Goal: Transaction & Acquisition: Purchase product/service

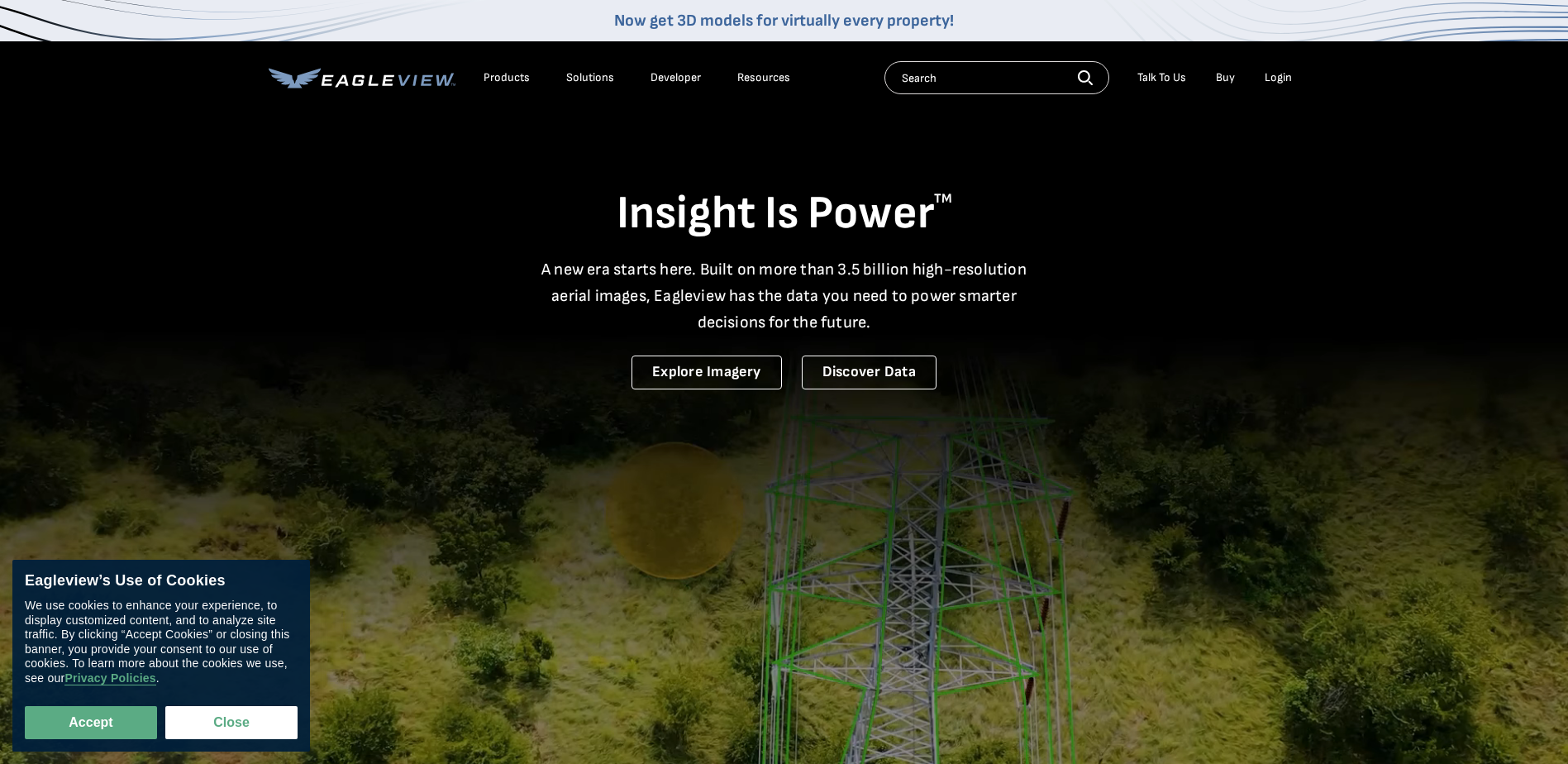
click at [1023, 78] on input "text" at bounding box center [997, 77] width 225 height 33
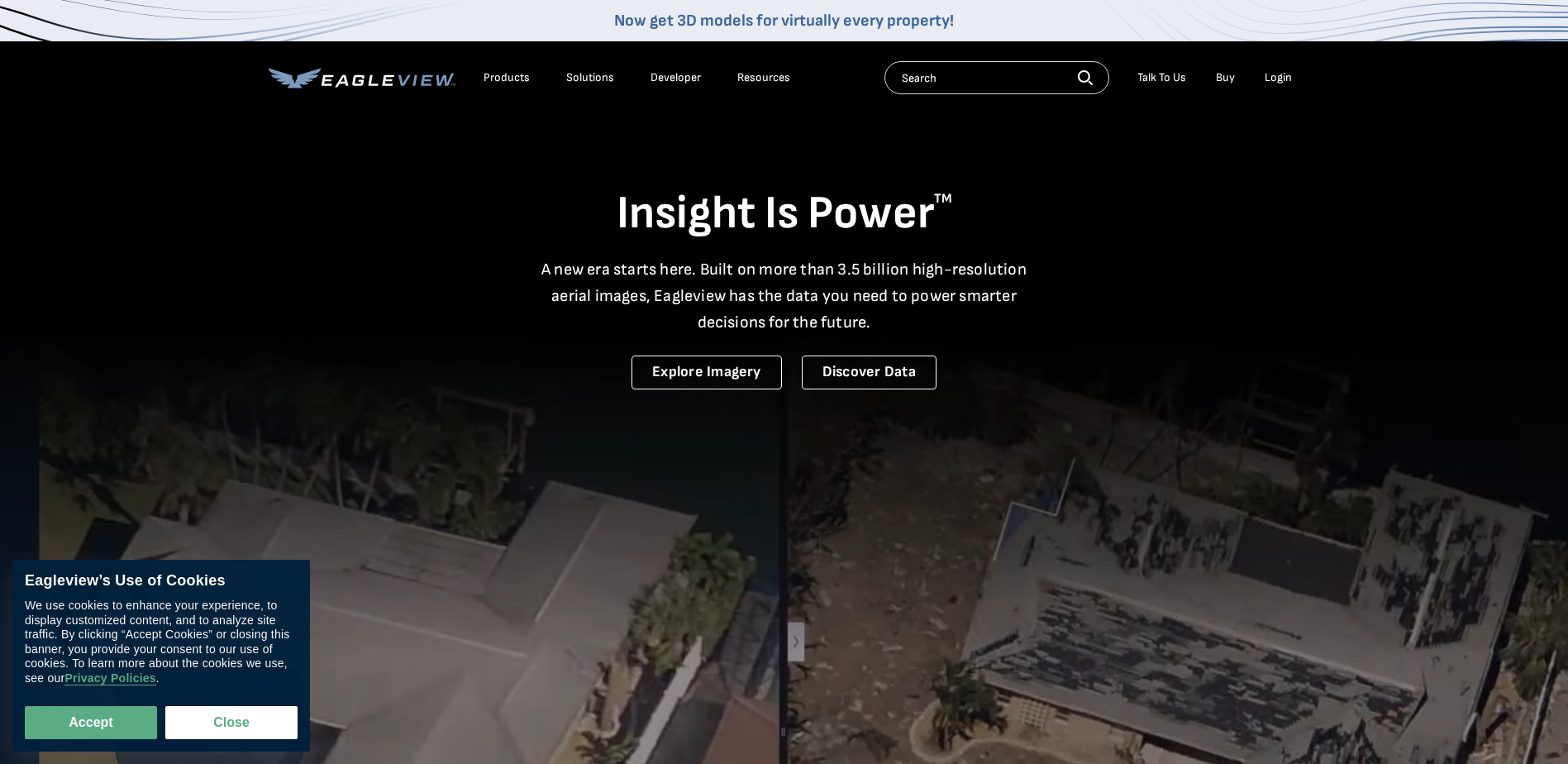
click at [1275, 79] on div "Login" at bounding box center [1278, 78] width 27 height 15
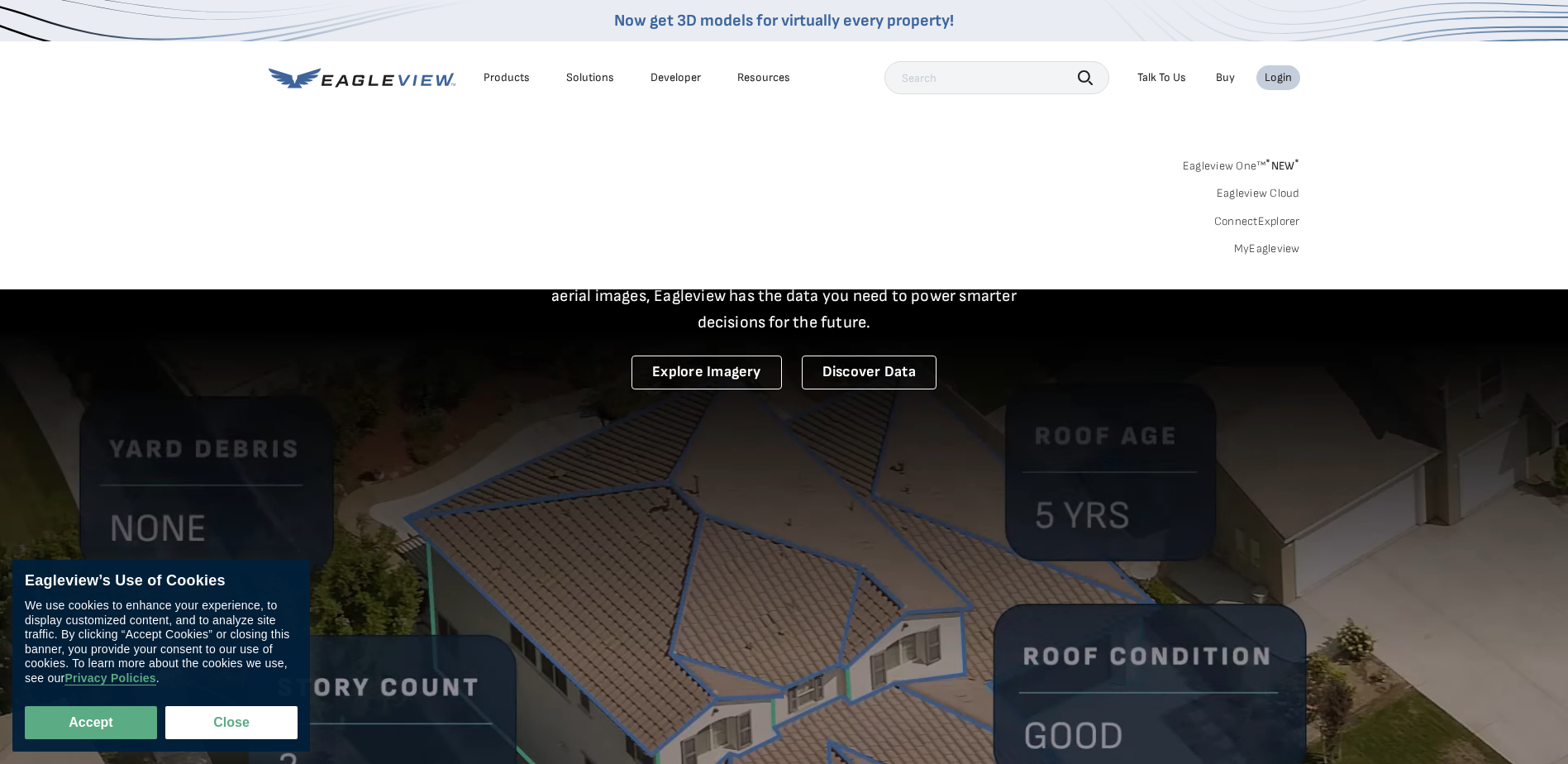
click at [1282, 71] on div "Login" at bounding box center [1278, 78] width 27 height 15
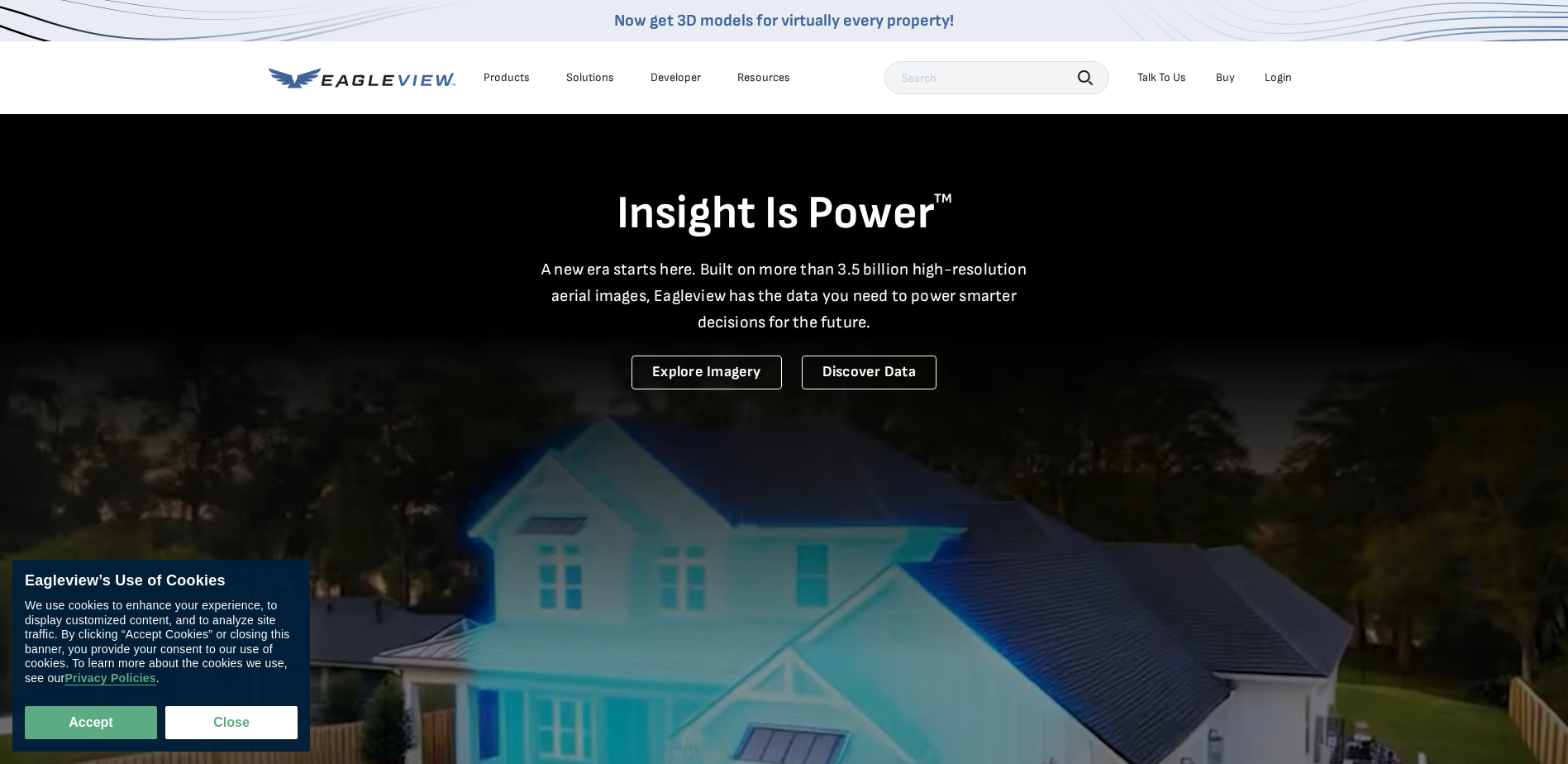
click at [1260, 78] on li "Login" at bounding box center [1278, 77] width 44 height 25
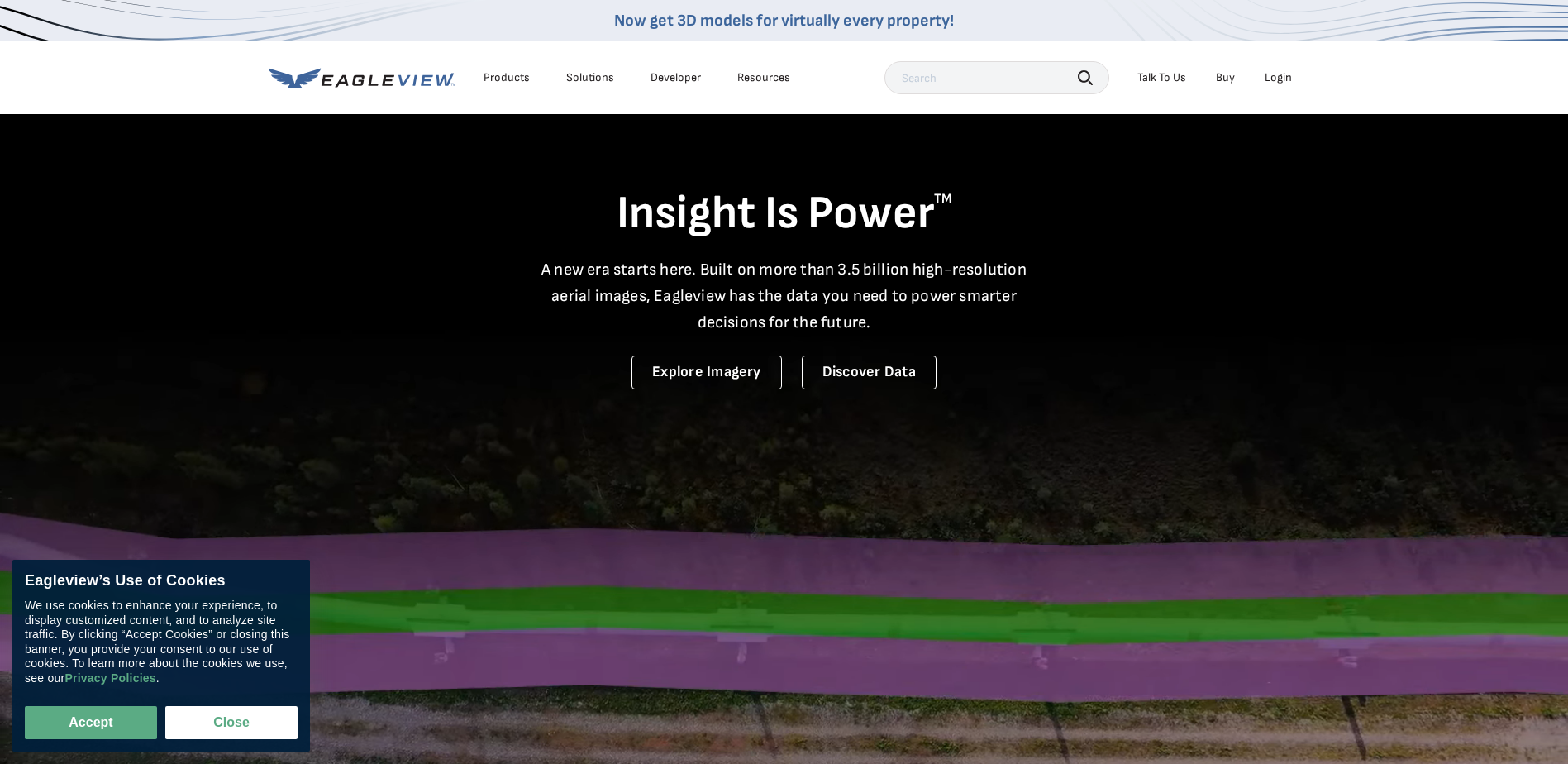
click at [1275, 74] on div "Login" at bounding box center [1278, 78] width 27 height 15
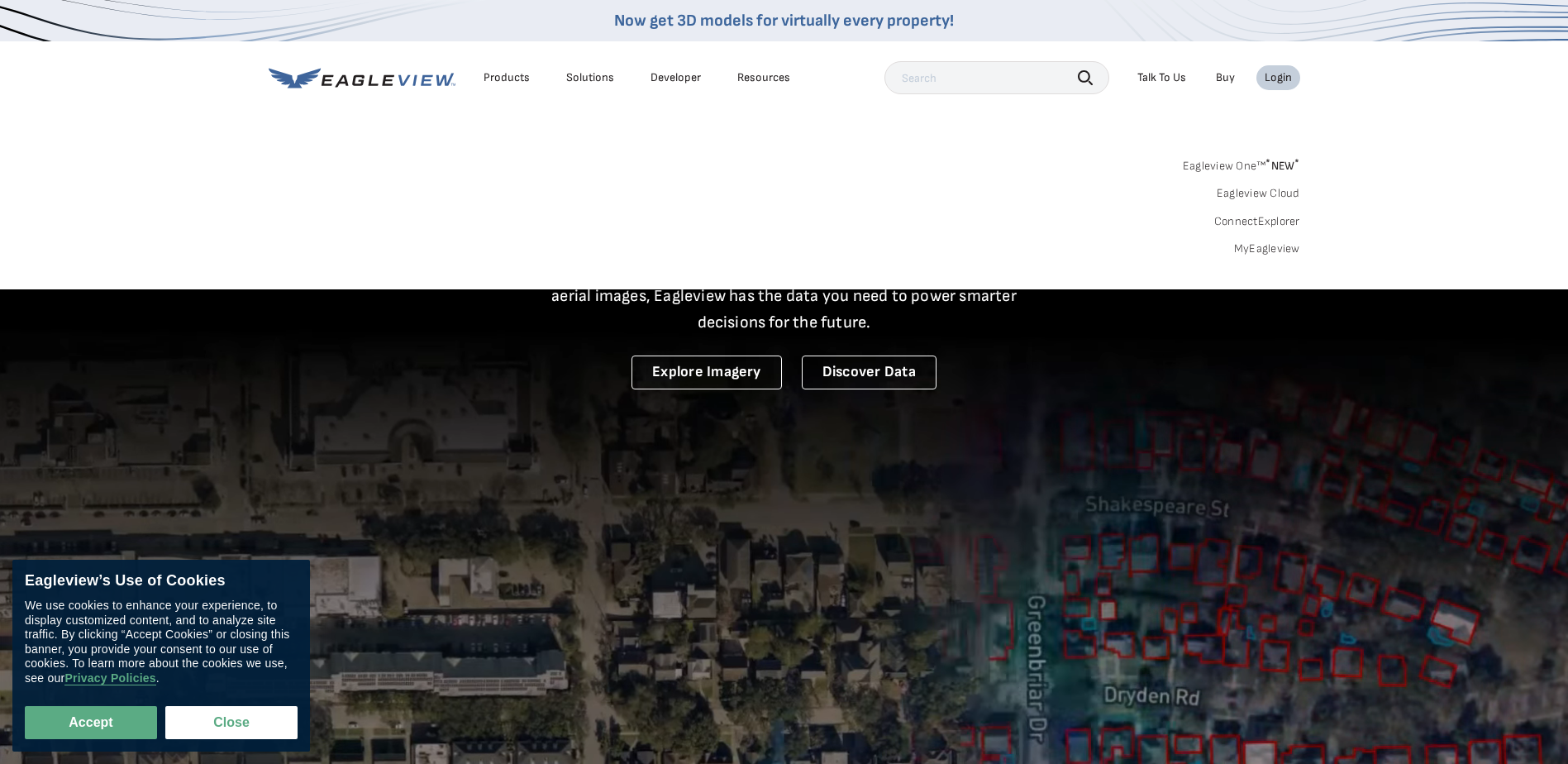
click at [1278, 172] on span "* NEW *" at bounding box center [1282, 166] width 34 height 14
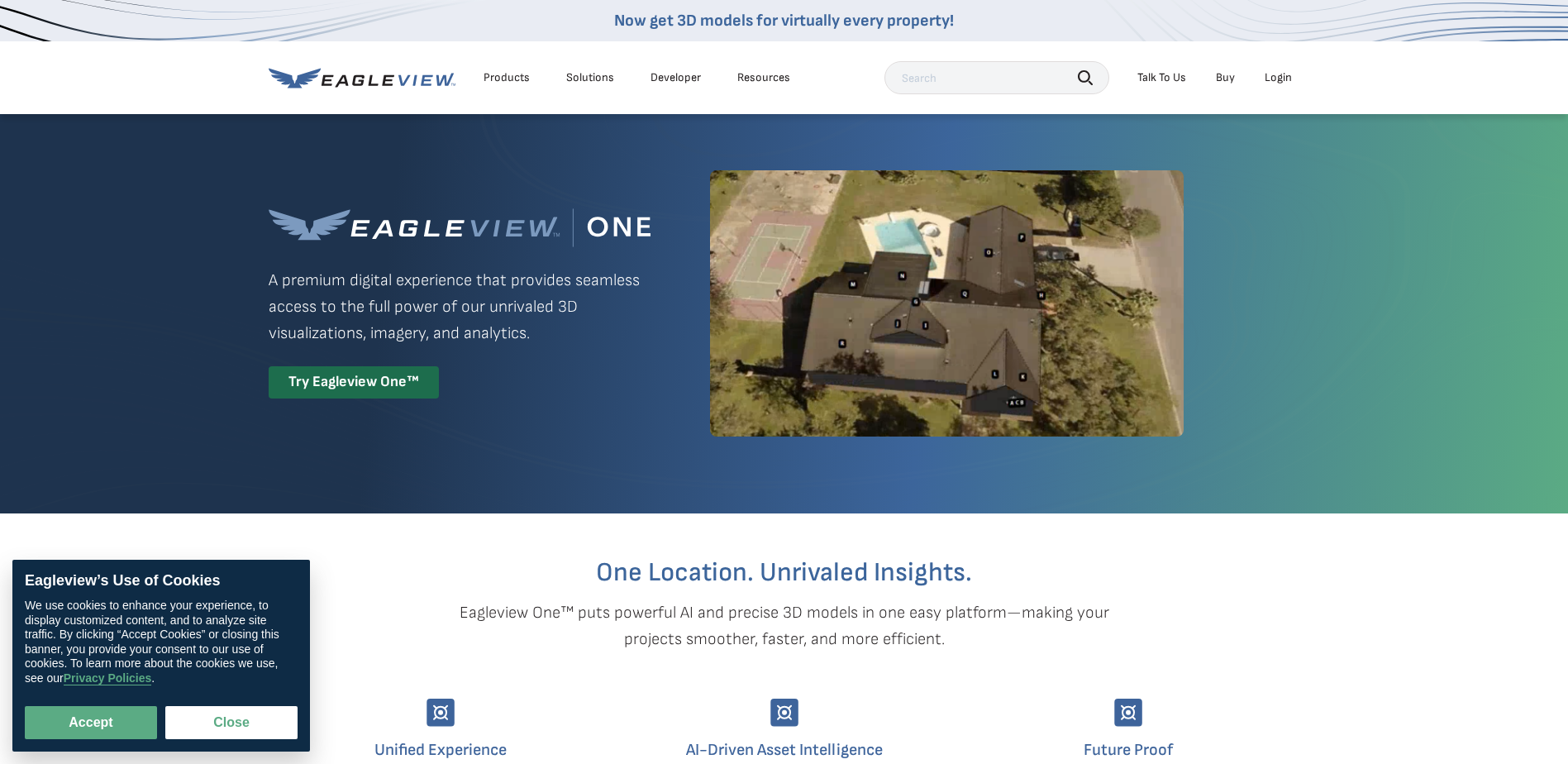
click at [1277, 77] on div "Login" at bounding box center [1278, 78] width 27 height 15
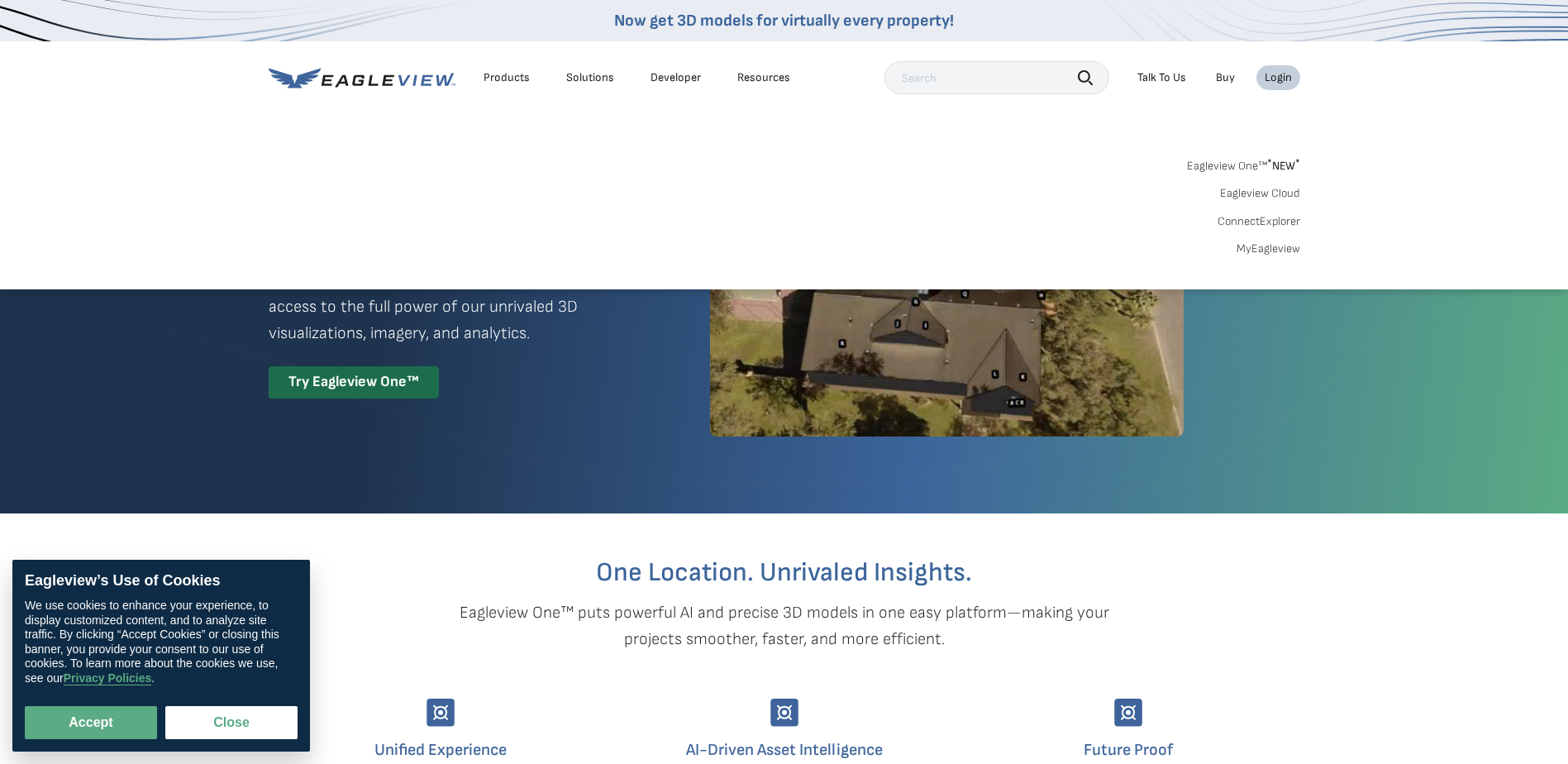
click at [1269, 248] on link "MyEagleview" at bounding box center [1268, 249] width 63 height 15
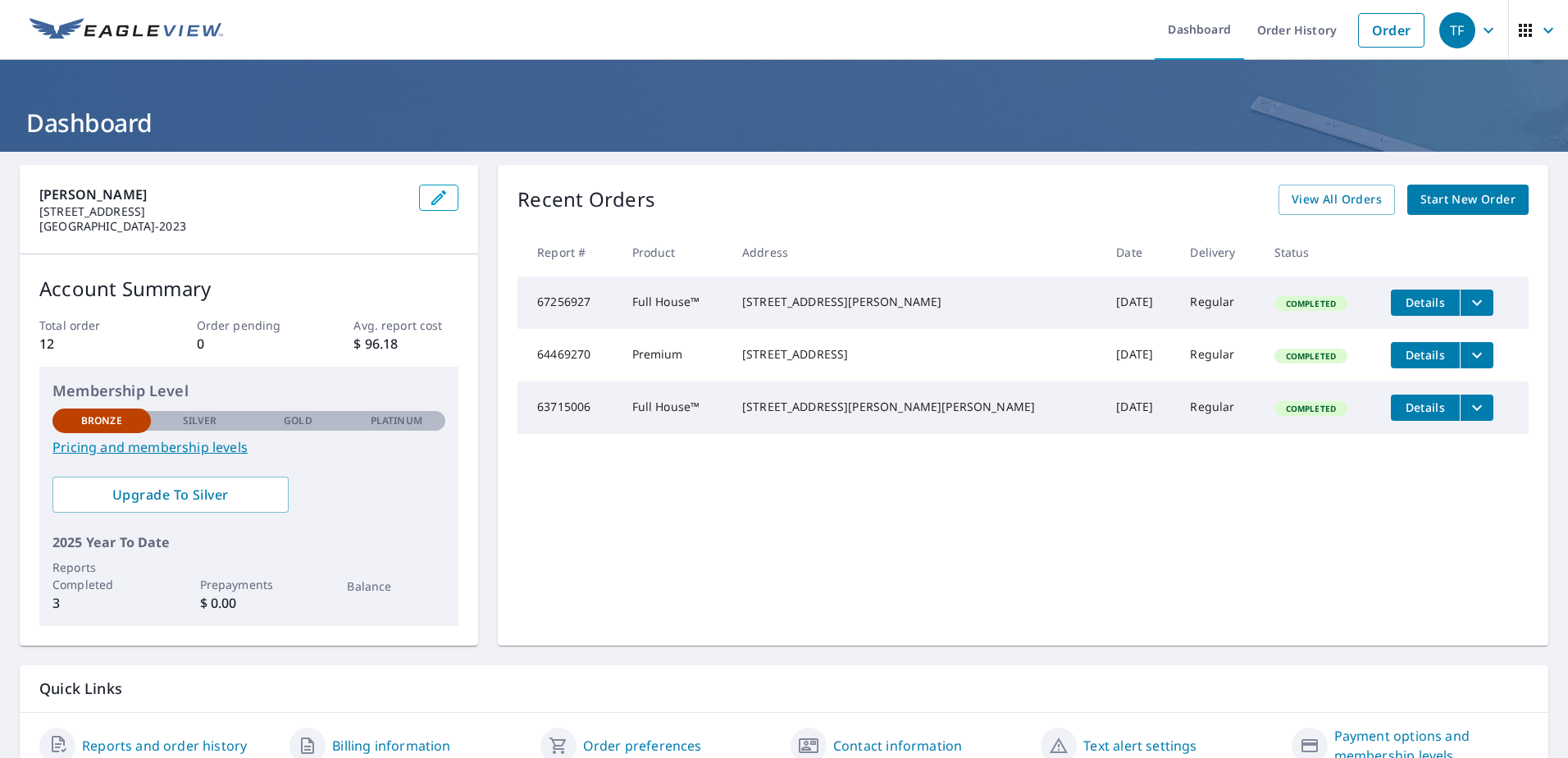
click at [1421, 205] on span "Start New Order" at bounding box center [1468, 200] width 96 height 20
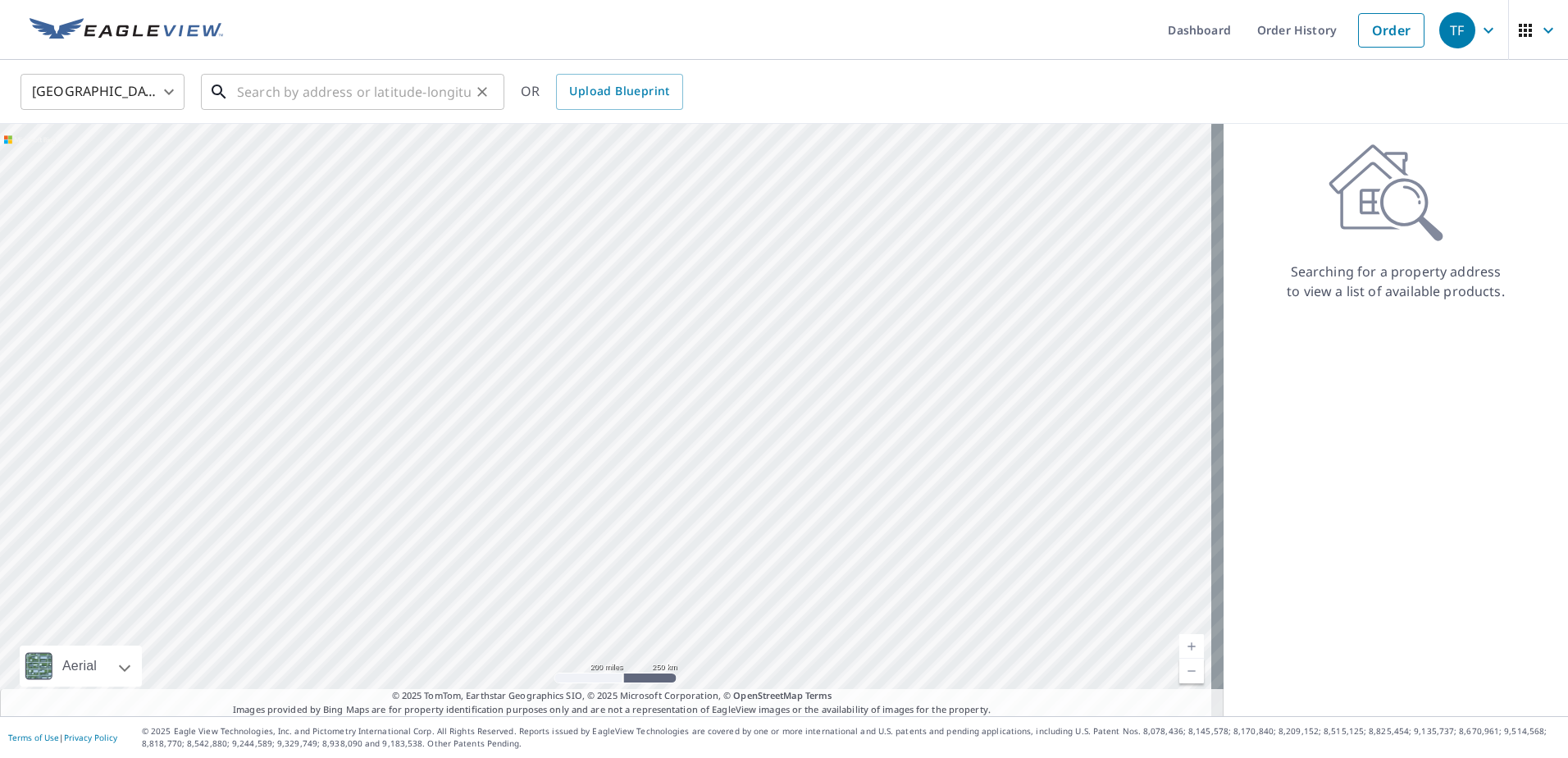
click at [295, 104] on input "text" at bounding box center [354, 91] width 234 height 46
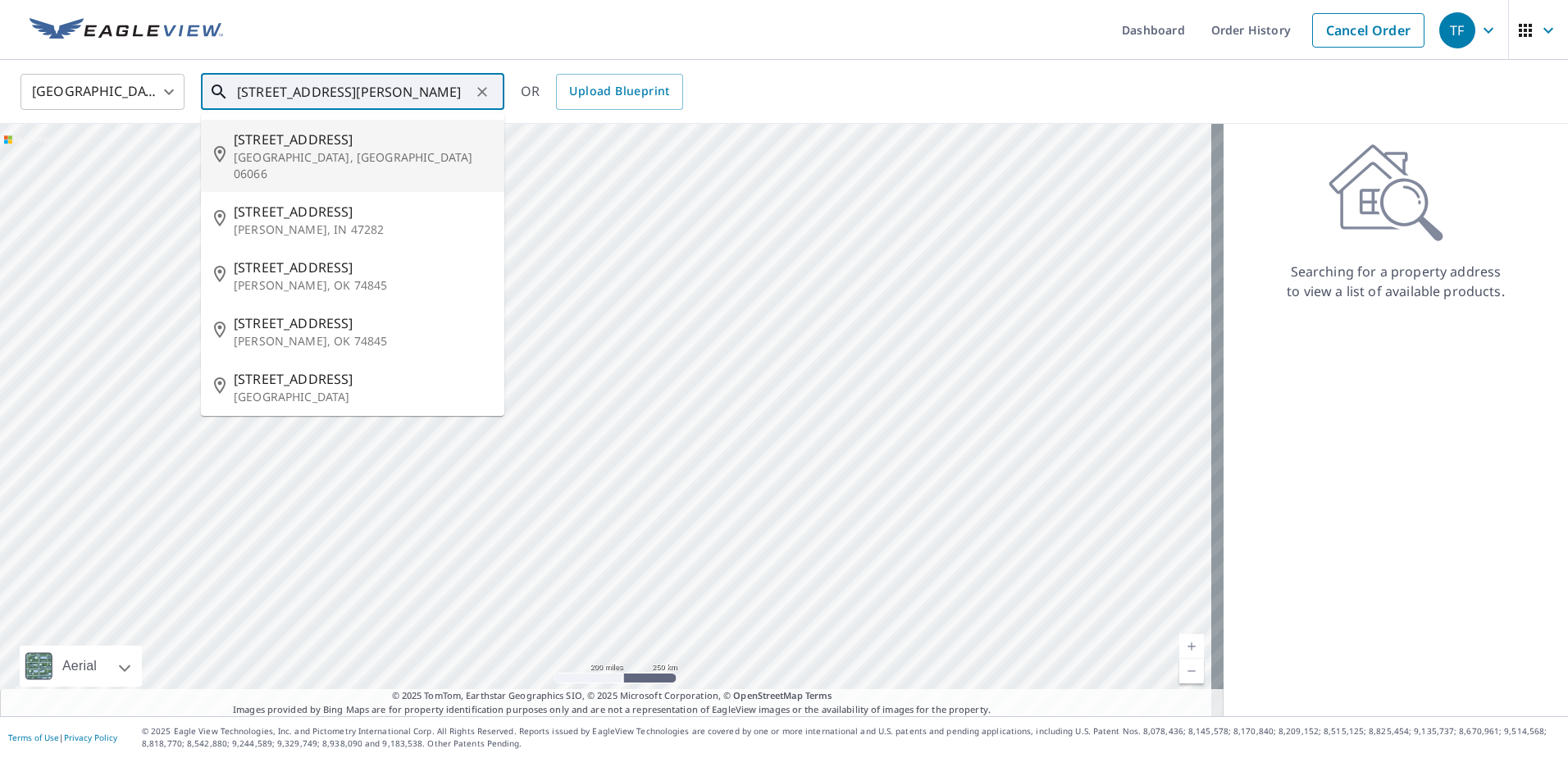
click at [399, 153] on p "Vernon, CT 06066" at bounding box center [362, 165] width 257 height 33
type input "33 High St Vernon, CT 06066"
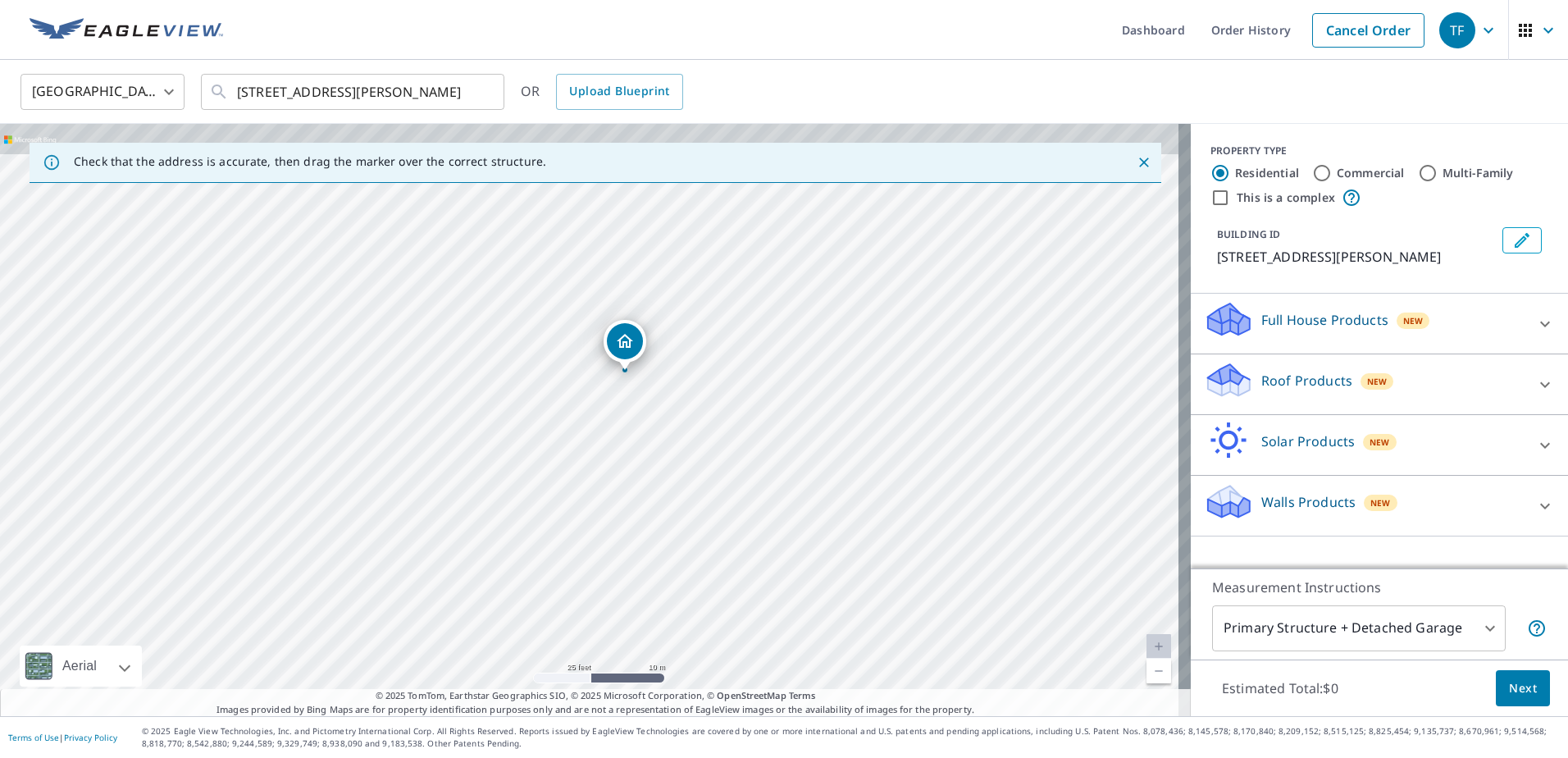
drag, startPoint x: 625, startPoint y: 350, endPoint x: 624, endPoint y: 476, distance: 126.0
click at [624, 476] on div "33 High St Vernon, CT 06066" at bounding box center [595, 420] width 1191 height 593
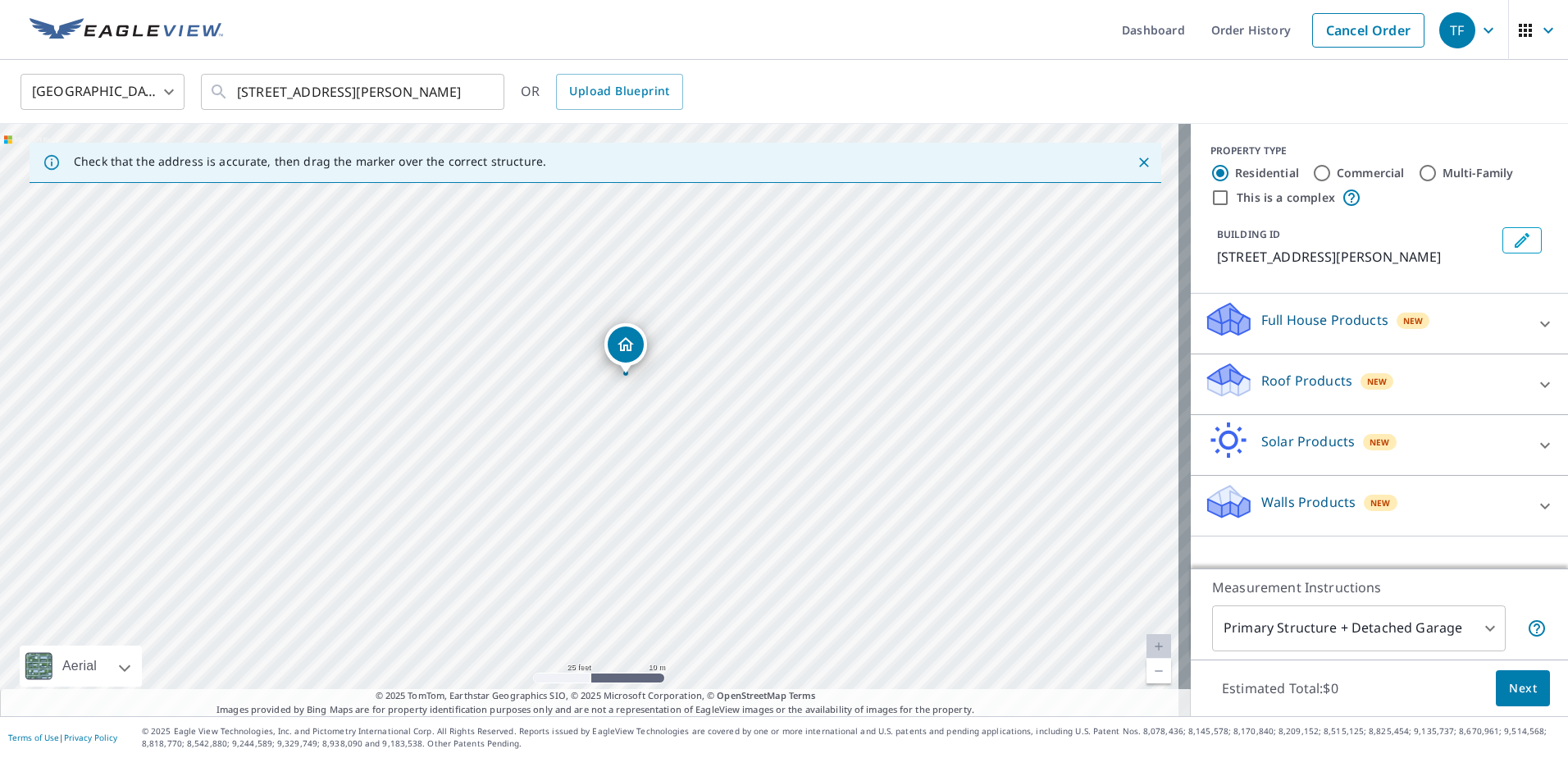
click at [1328, 382] on p "Roof Products" at bounding box center [1307, 380] width 91 height 19
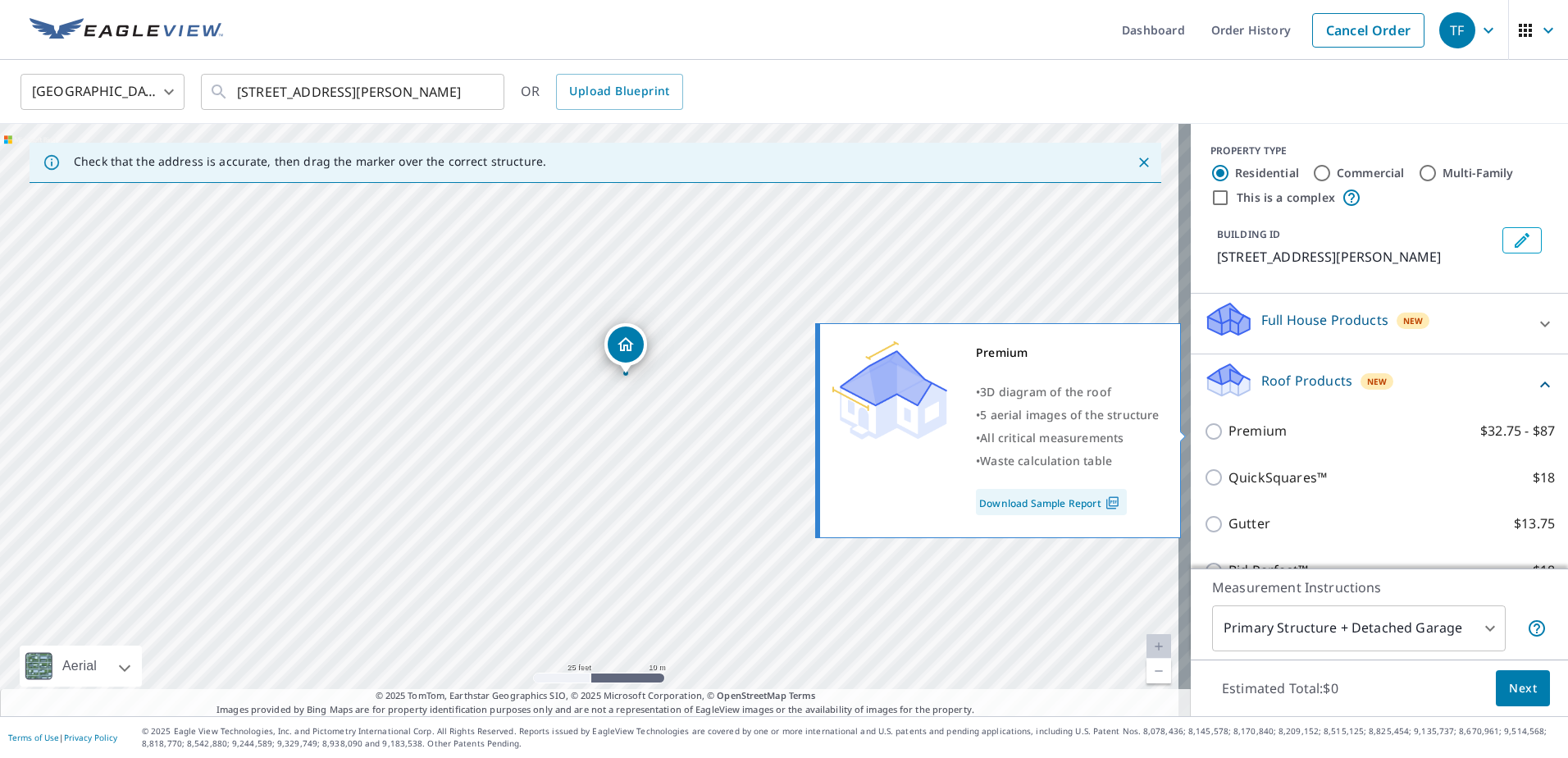
click at [1270, 428] on p "Premium" at bounding box center [1257, 431] width 58 height 20
click at [1229, 428] on input "Premium $32.75 - $87" at bounding box center [1216, 431] width 24 height 19
checkbox input "true"
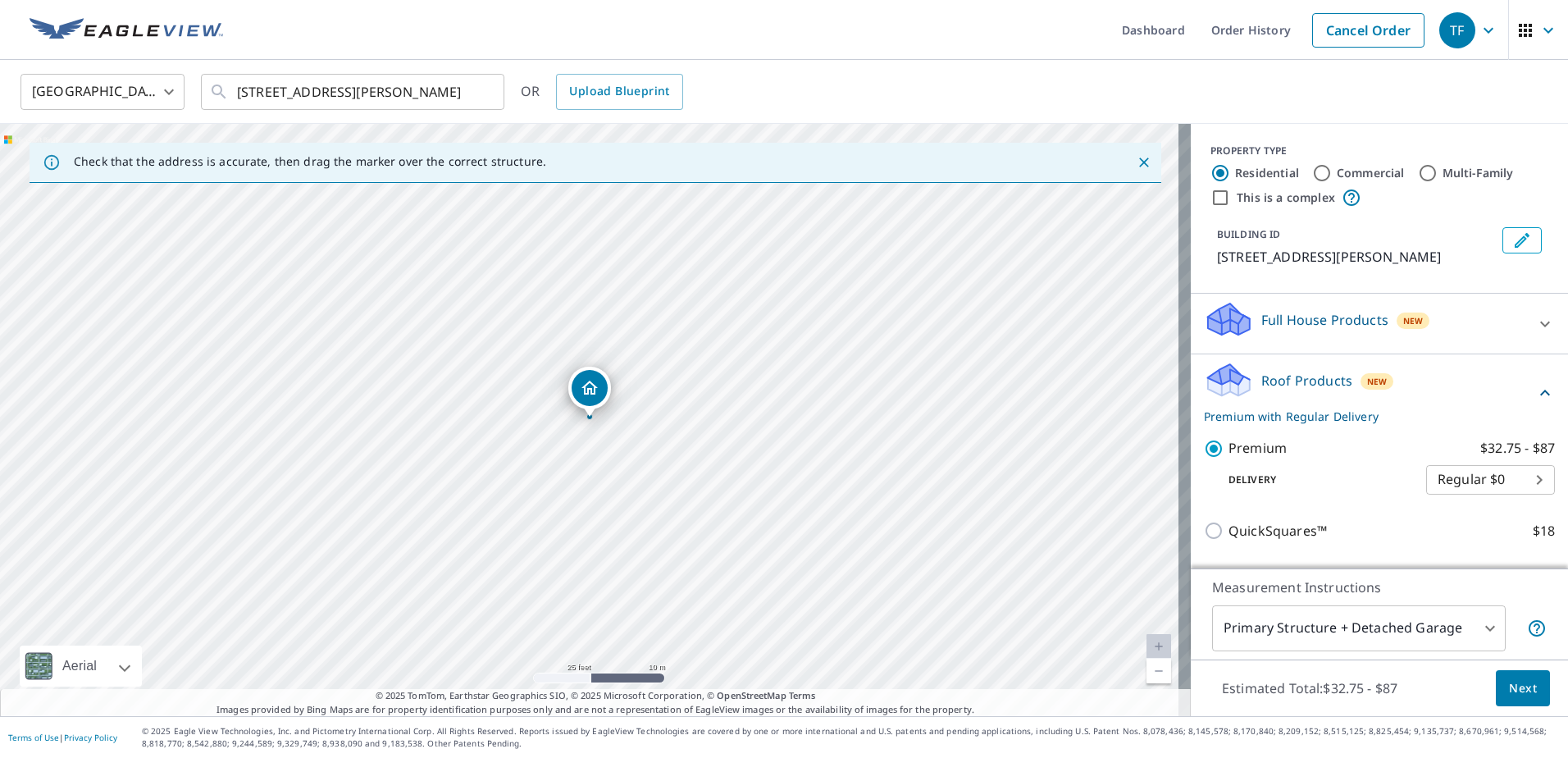
click at [1512, 680] on span "Next" at bounding box center [1523, 688] width 28 height 20
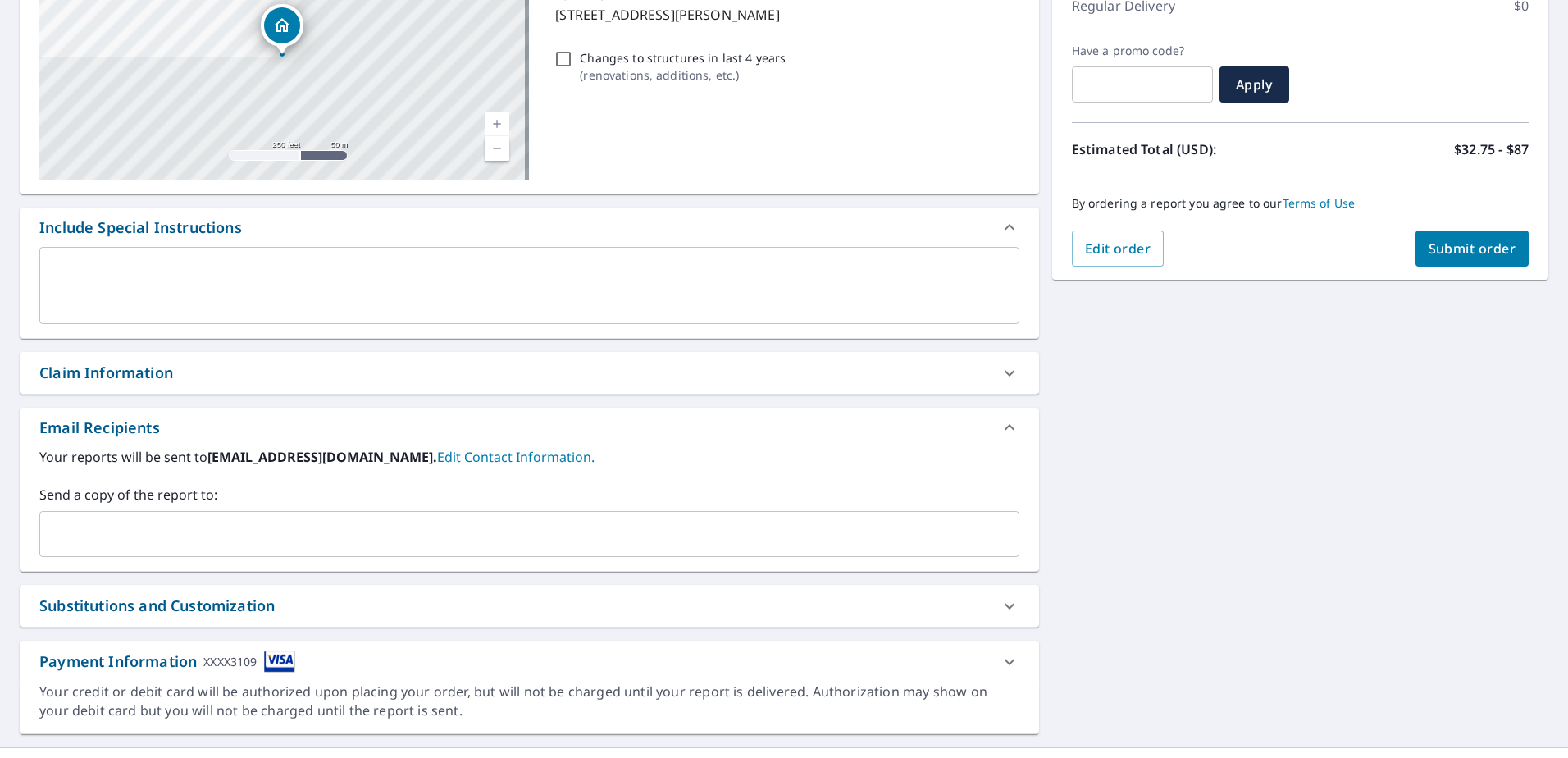
scroll to position [275, 0]
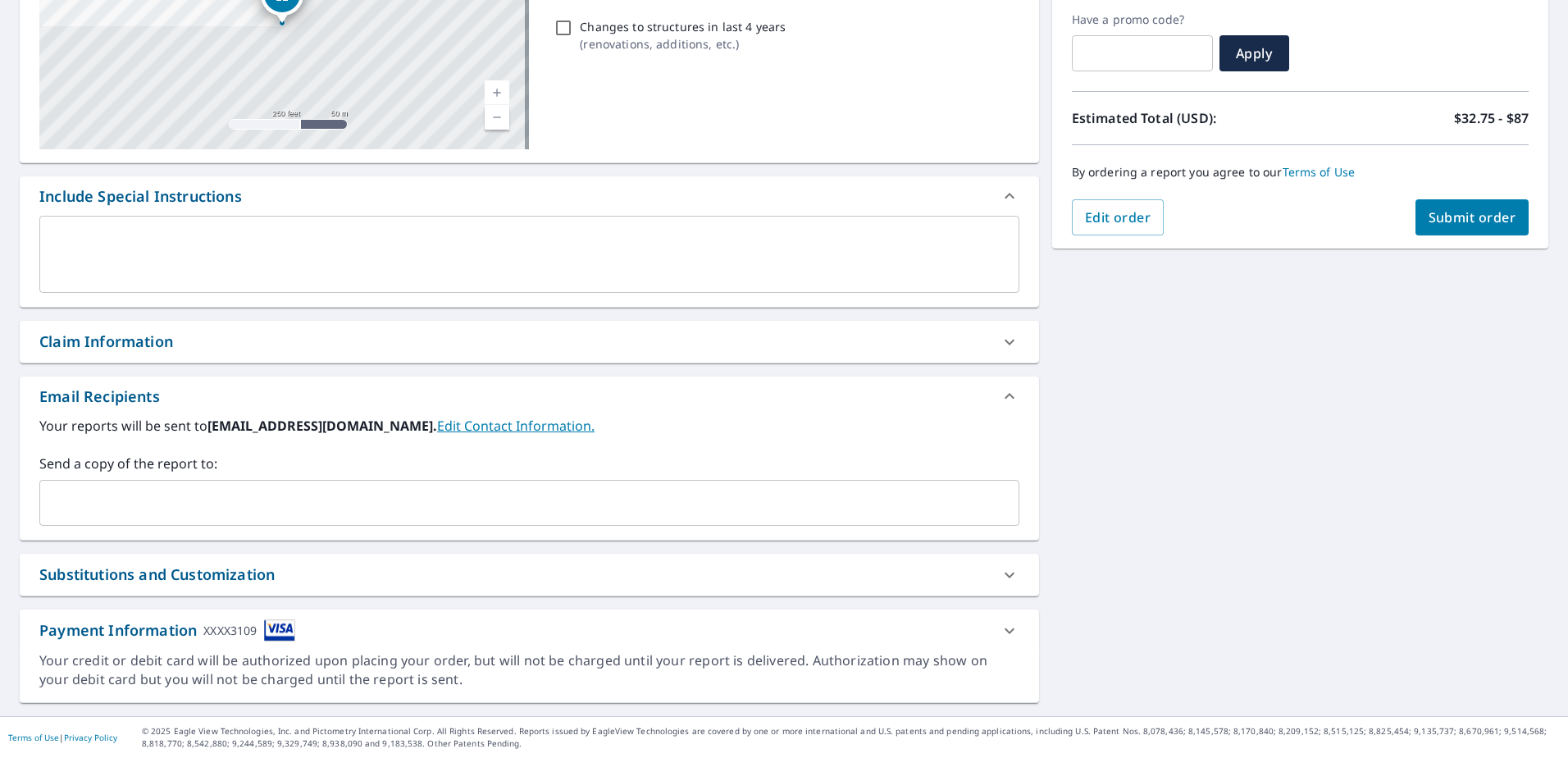
click at [309, 515] on input "text" at bounding box center [517, 502] width 940 height 31
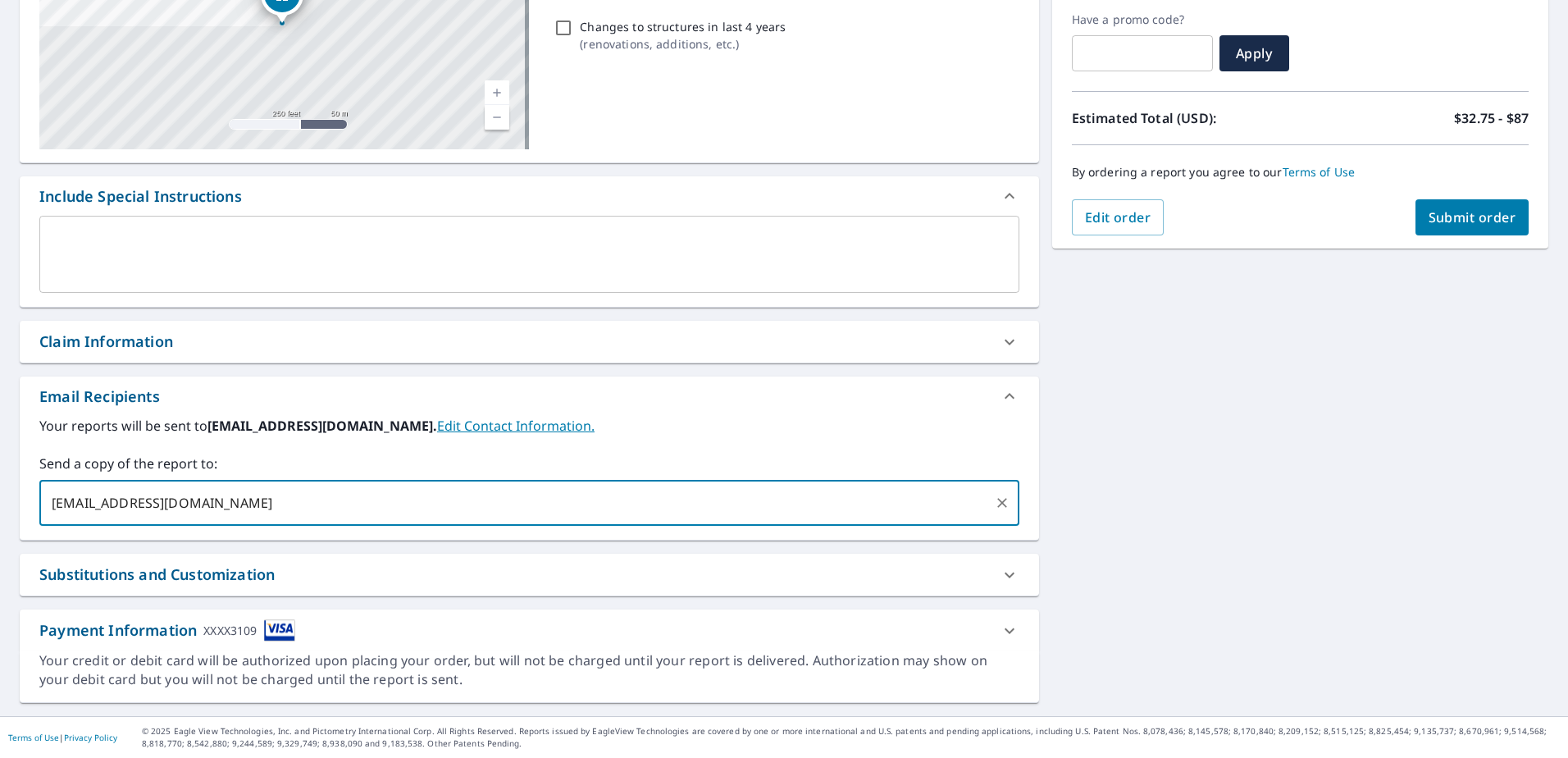
type input "rgrenier@neadj.com"
click at [1429, 221] on span "Submit order" at bounding box center [1472, 218] width 88 height 18
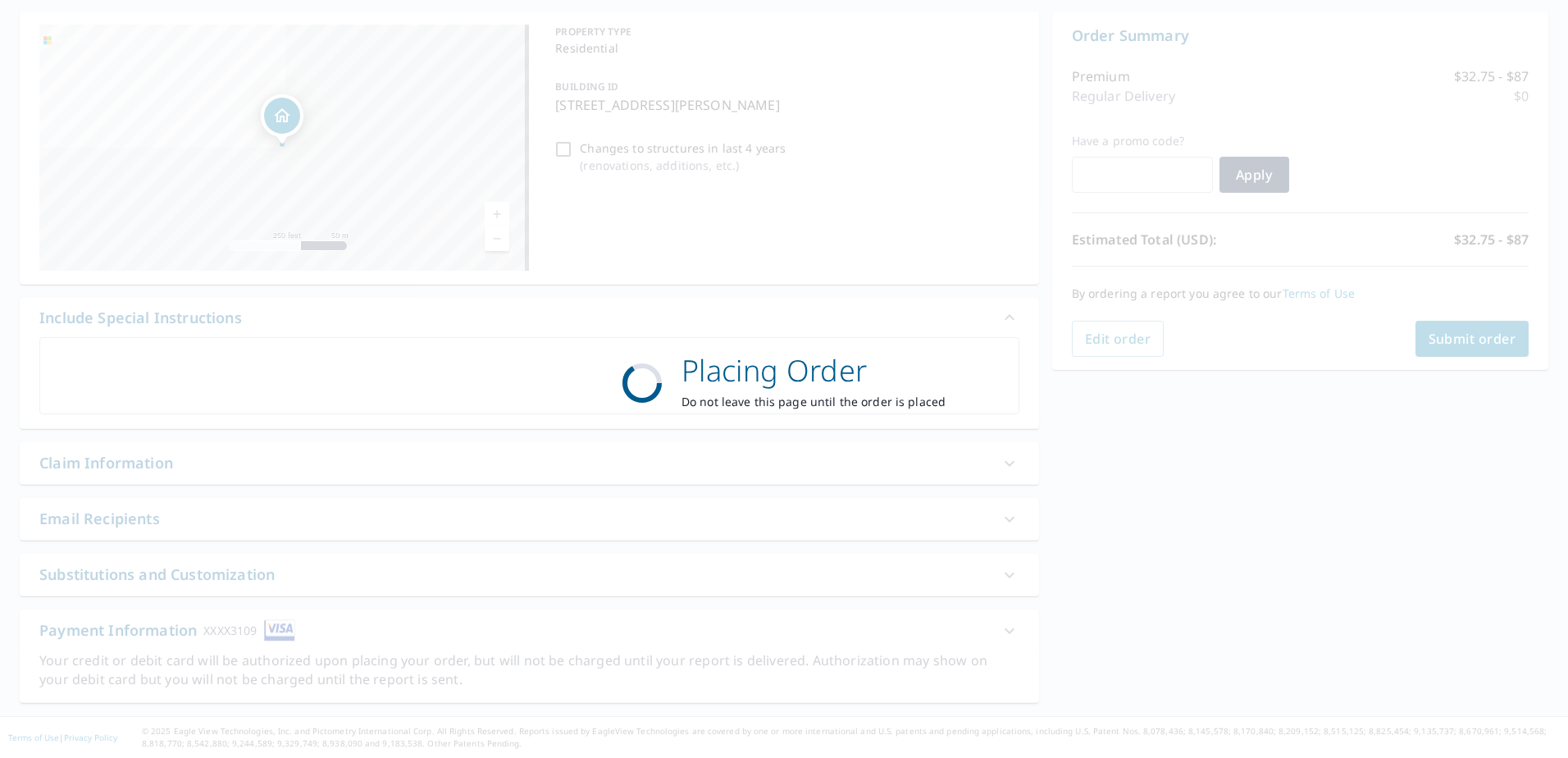
scroll to position [153, 0]
